Goal: Transaction & Acquisition: Purchase product/service

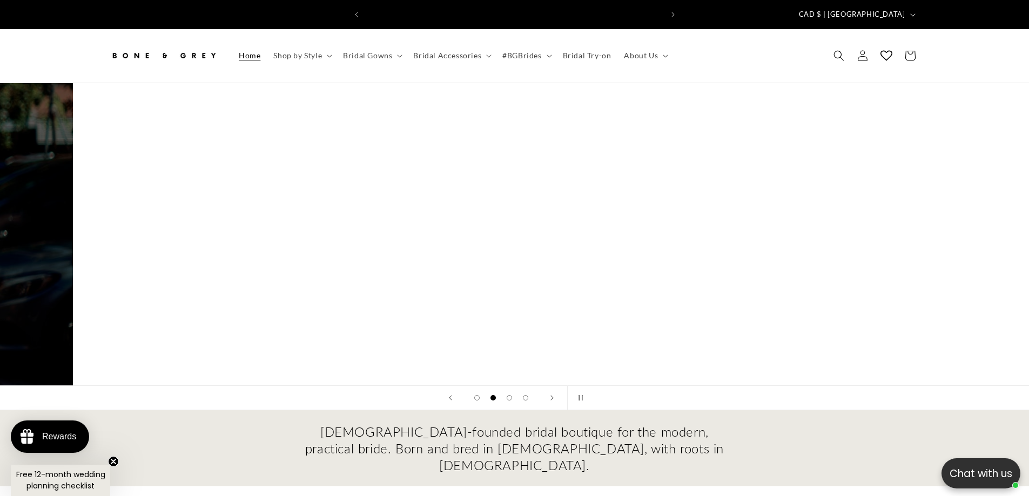
scroll to position [0, 594]
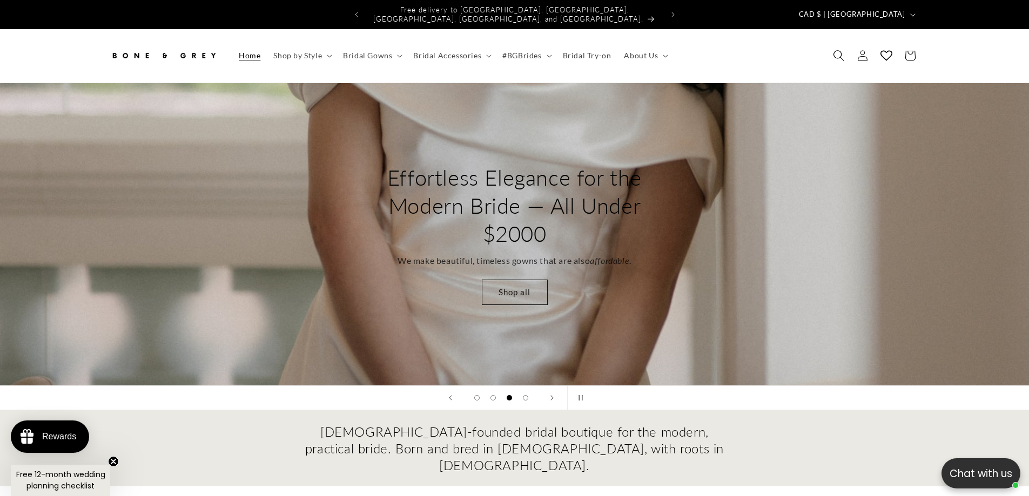
click at [832, 48] on span "Search" at bounding box center [839, 56] width 24 height 24
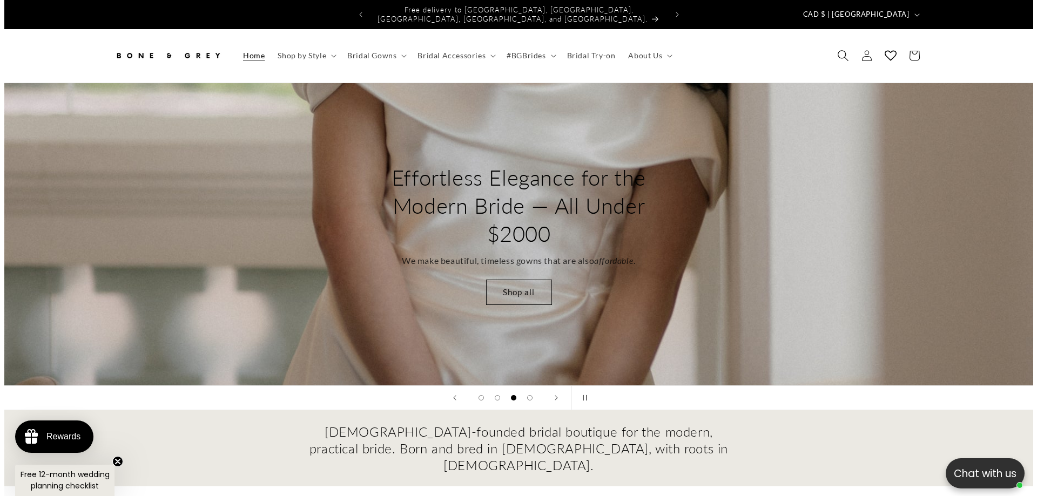
scroll to position [0, 2073]
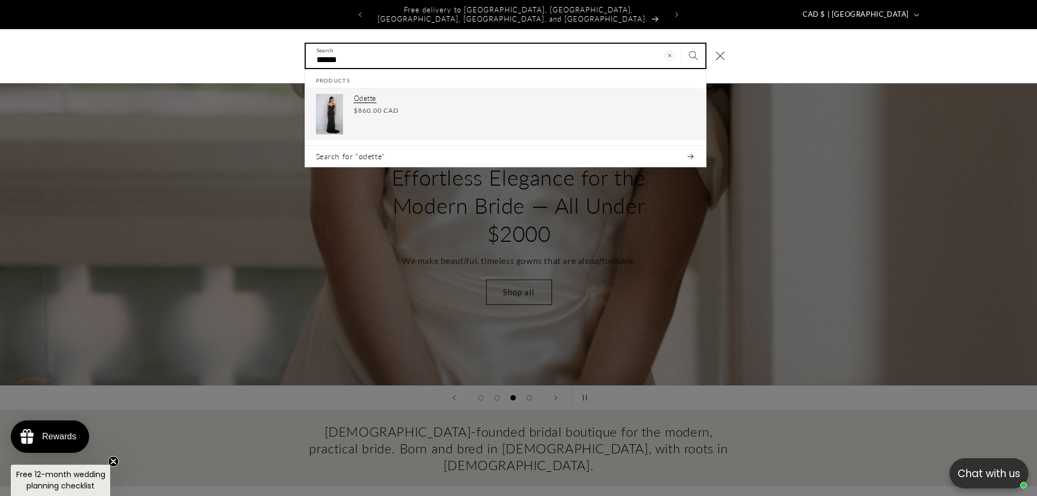
type input "******"
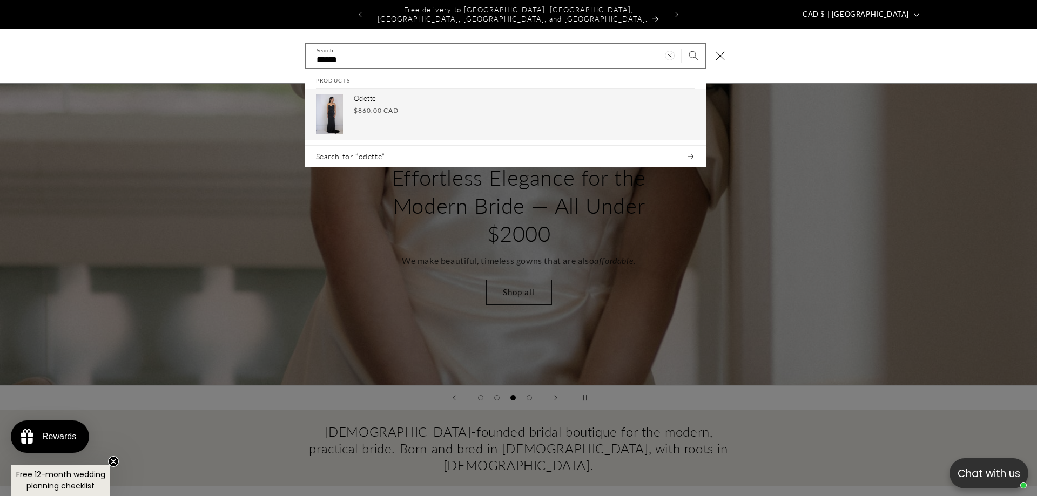
click at [441, 106] on div "Regular price $860.00 CAD Regular price Sale price $860.00 CAD Unit price / per" at bounding box center [524, 111] width 341 height 10
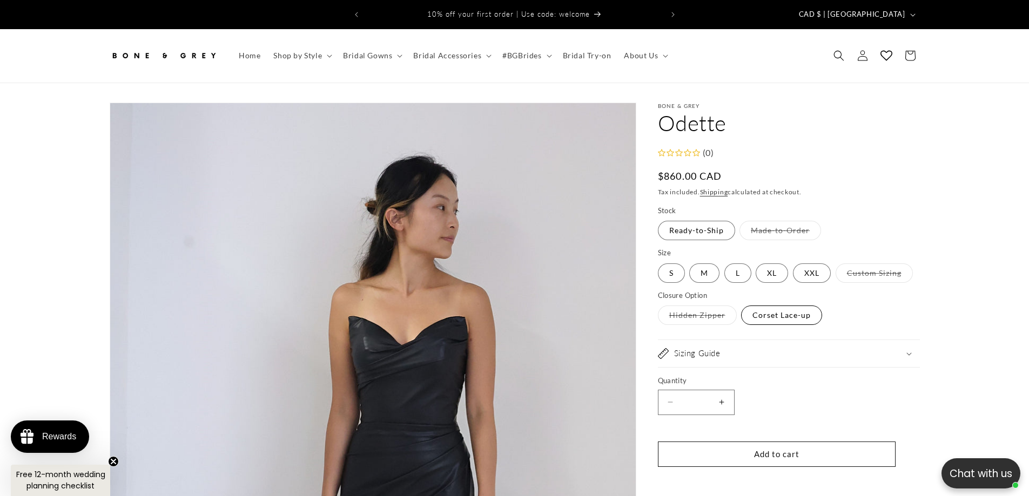
click at [805, 315] on label "Corset Lace-up Variant sold out or unavailable" at bounding box center [781, 315] width 81 height 19
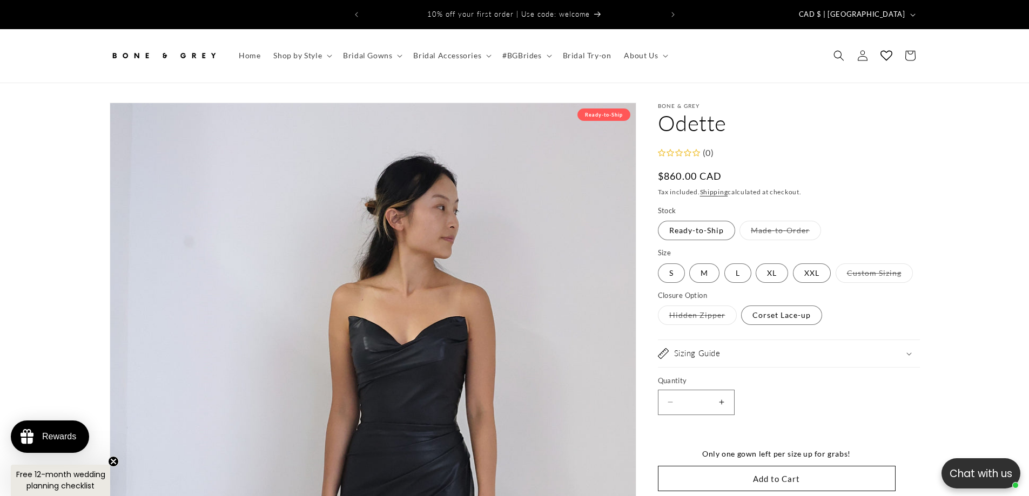
click at [873, 348] on div "Sizing Guide" at bounding box center [789, 353] width 262 height 11
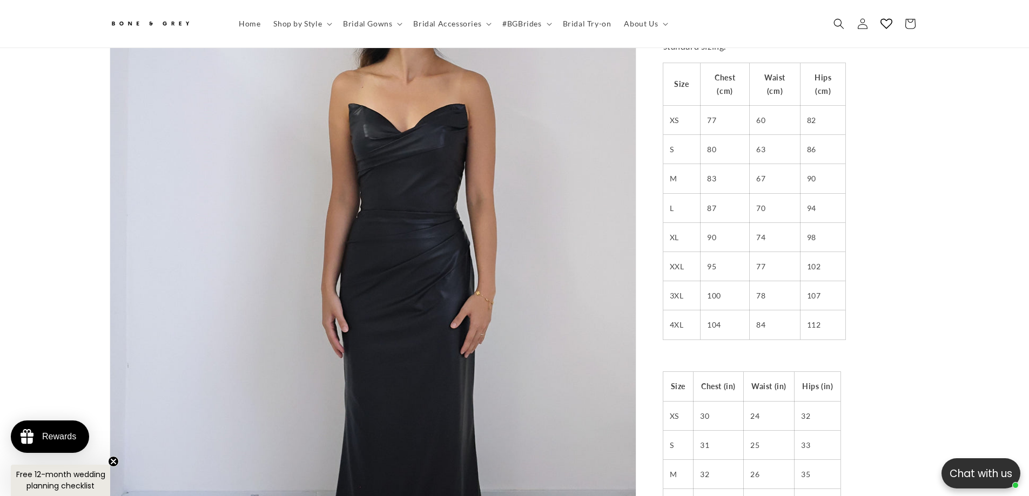
scroll to position [372, 0]
drag, startPoint x: 701, startPoint y: 256, endPoint x: 736, endPoint y: 254, distance: 34.6
click at [736, 254] on td "95" at bounding box center [724, 263] width 49 height 29
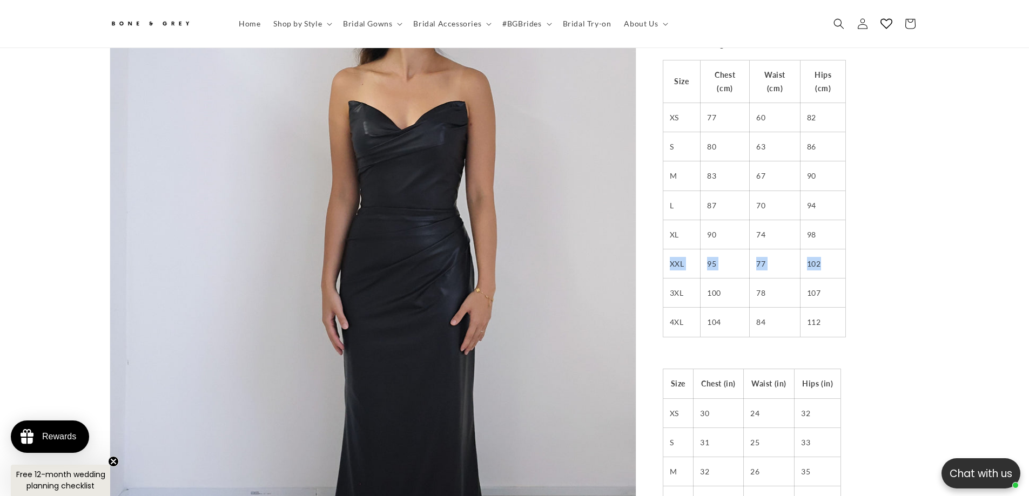
drag, startPoint x: 666, startPoint y: 253, endPoint x: 841, endPoint y: 258, distance: 175.0
click at [841, 258] on tr "XXL 95 77 102" at bounding box center [754, 263] width 183 height 29
click at [836, 258] on td "102" at bounding box center [822, 263] width 45 height 29
drag, startPoint x: 668, startPoint y: 225, endPoint x: 835, endPoint y: 255, distance: 169.0
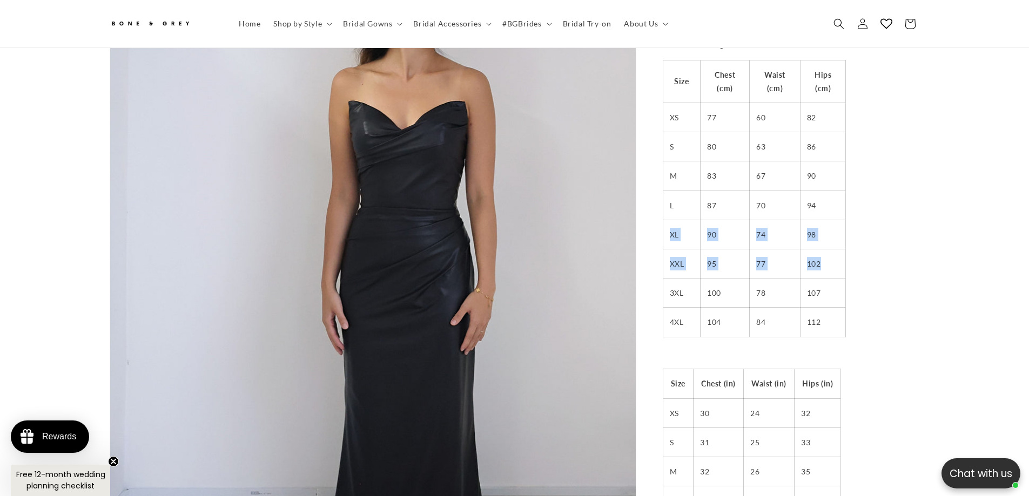
click at [835, 255] on tbody "Size Chest (cm) Waist (cm) Hips (cm) XS 77 60 82 S 80 63 86 M 83 67 90 L 87 70 …" at bounding box center [754, 198] width 183 height 276
click at [835, 255] on td "102" at bounding box center [822, 263] width 45 height 29
click at [815, 162] on td "90" at bounding box center [822, 175] width 45 height 29
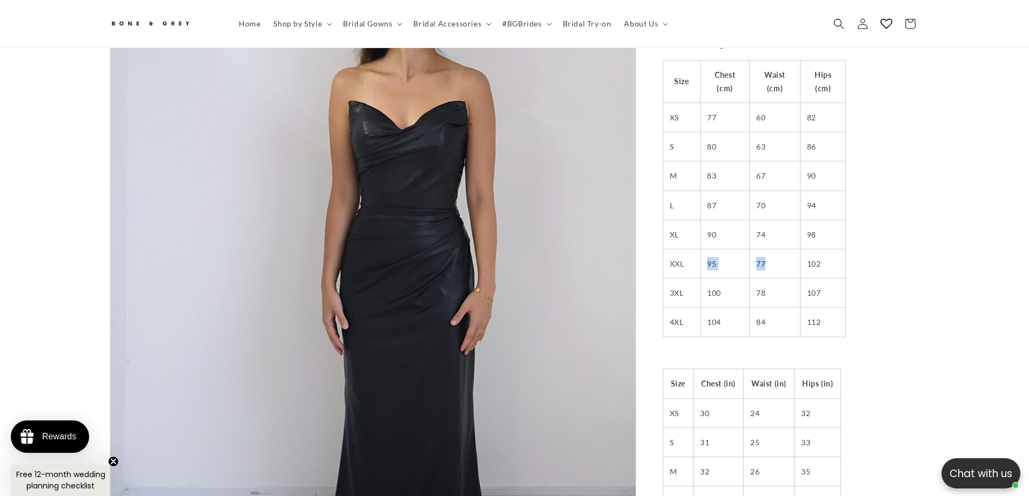
drag, startPoint x: 701, startPoint y: 259, endPoint x: 782, endPoint y: 258, distance: 81.0
click at [782, 258] on tr "XXL 95 77 102" at bounding box center [754, 263] width 183 height 29
click at [787, 260] on td "77" at bounding box center [774, 263] width 51 height 29
drag, startPoint x: 718, startPoint y: 282, endPoint x: 832, endPoint y: 322, distance: 120.7
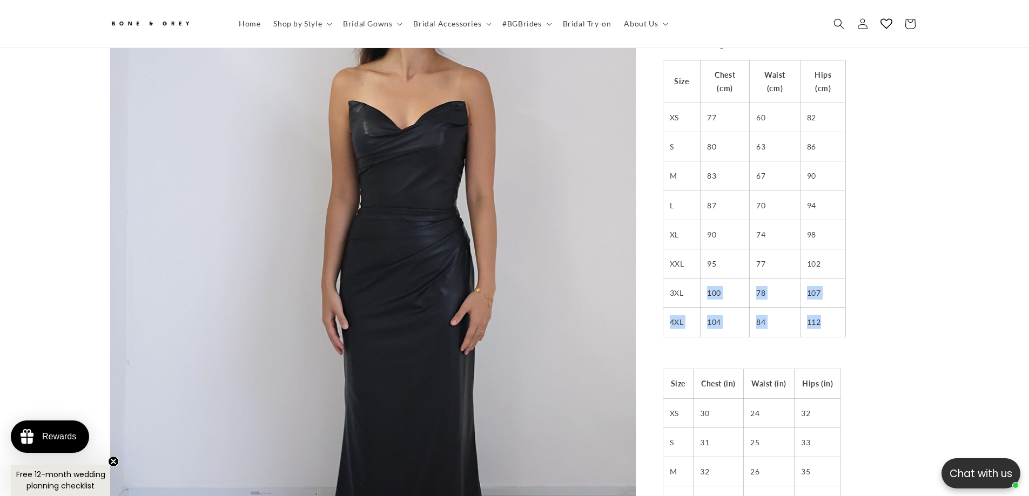
click at [843, 323] on tbody "Size Chest (cm) Waist (cm) Hips (cm) XS 77 60 82 S 80 63 86 M 83 67 90 L 87 70 …" at bounding box center [754, 198] width 183 height 276
click at [827, 322] on td "112" at bounding box center [822, 322] width 45 height 29
